Goal: Task Accomplishment & Management: Use online tool/utility

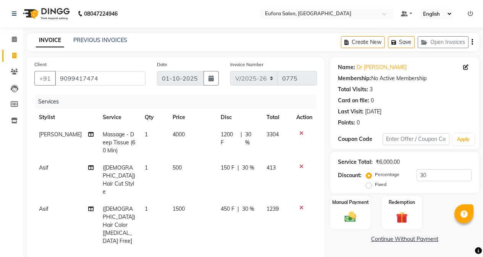
select select "6684"
select select "service"
select select "84471"
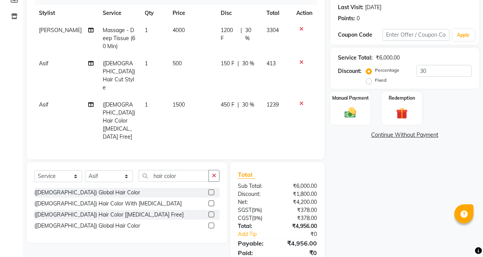
scroll to position [107, 0]
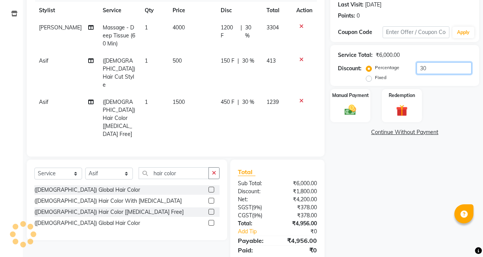
click at [442, 64] on input "30" at bounding box center [444, 68] width 55 height 12
type input "3"
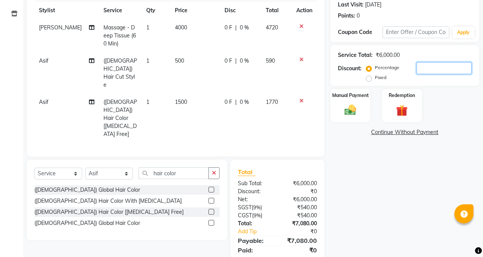
click at [429, 68] on input "number" at bounding box center [444, 68] width 55 height 12
type input "3"
click at [181, 99] on span "1500" at bounding box center [181, 102] width 12 height 7
select select "84471"
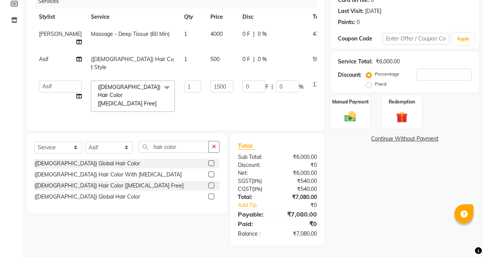
scroll to position [82, 0]
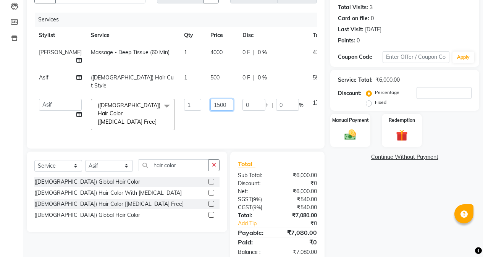
drag, startPoint x: 189, startPoint y: 88, endPoint x: 177, endPoint y: 87, distance: 11.9
click at [177, 94] on tr "[PERSON_NAME] [PERSON_NAME] Gigi [PERSON_NAME] Roshan [PERSON_NAME] ([DEMOGRAPH…" at bounding box center [194, 114] width 321 height 40
type input "1000"
click at [362, 171] on div "Name: Dr [PERSON_NAME] Membership: No Active Membership Total Visits: 3 Card on…" at bounding box center [407, 119] width 155 height 289
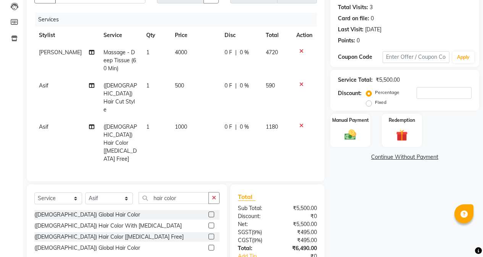
scroll to position [107, 0]
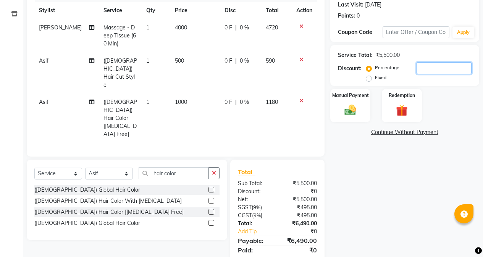
click at [438, 71] on input "number" at bounding box center [444, 68] width 55 height 12
type input "3"
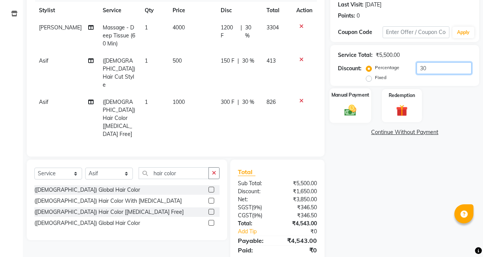
type input "30"
click at [354, 110] on img at bounding box center [350, 110] width 19 height 14
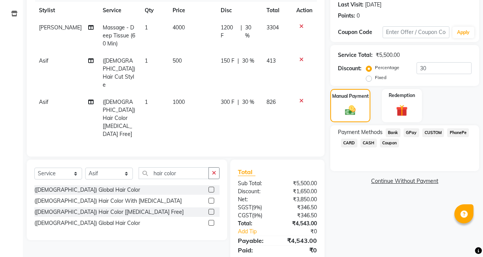
click at [343, 144] on span "CARD" at bounding box center [349, 143] width 16 height 9
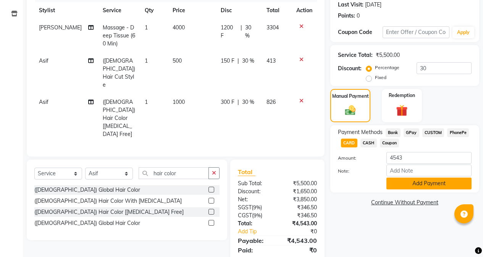
click at [408, 185] on button "Add Payment" at bounding box center [429, 184] width 85 height 12
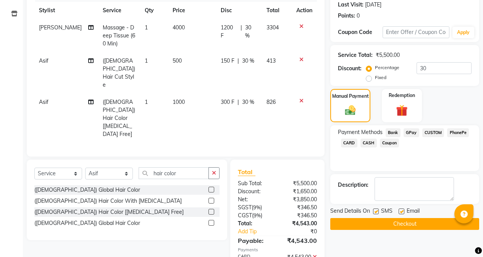
scroll to position [123, 0]
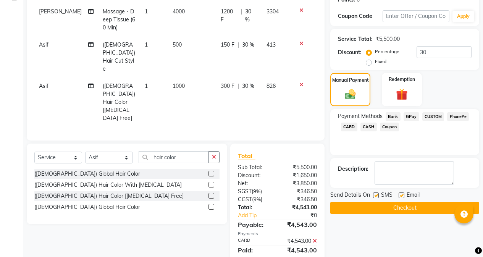
click at [412, 207] on button "Checkout" at bounding box center [404, 208] width 149 height 12
